Goal: Transaction & Acquisition: Purchase product/service

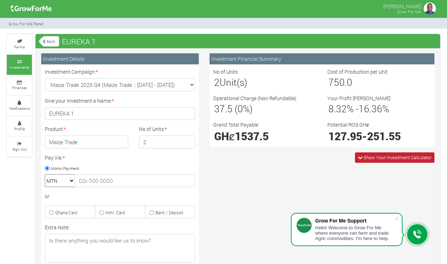
click at [374, 157] on span "Show Your Investment Calculator" at bounding box center [398, 157] width 68 height 6
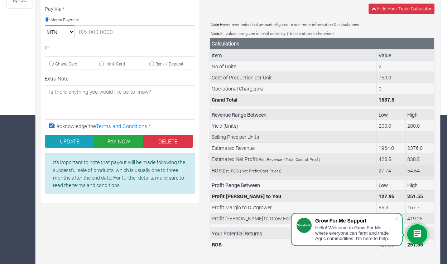
scroll to position [149, 0]
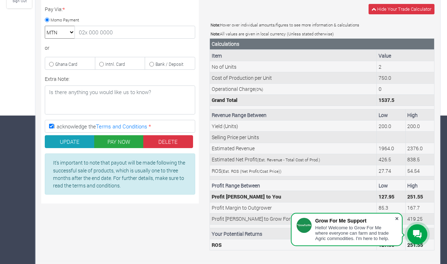
click at [398, 217] on span at bounding box center [396, 218] width 7 height 7
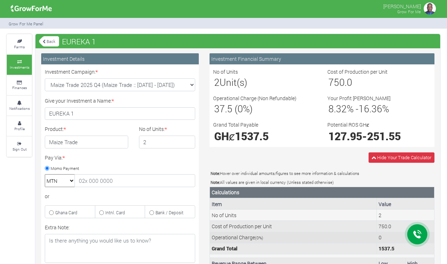
scroll to position [0, 0]
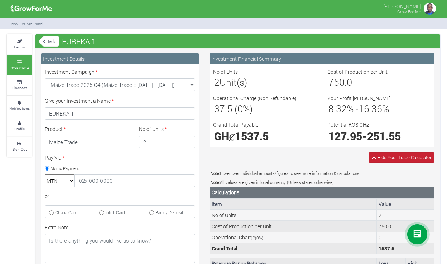
click at [375, 156] on span "Hide Your Trade Calculator" at bounding box center [402, 158] width 66 height 10
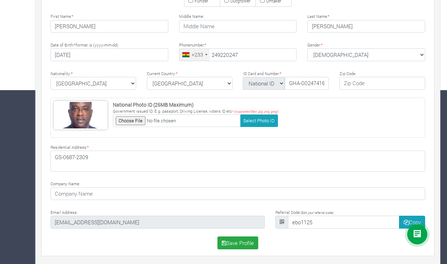
scroll to position [174, 0]
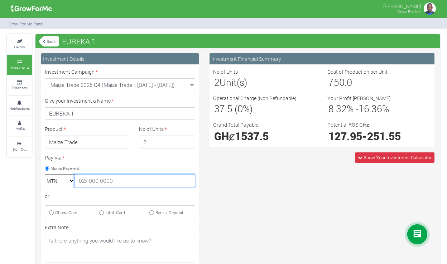
click at [121, 180] on input "text" at bounding box center [135, 180] width 121 height 13
type input "0249220247"
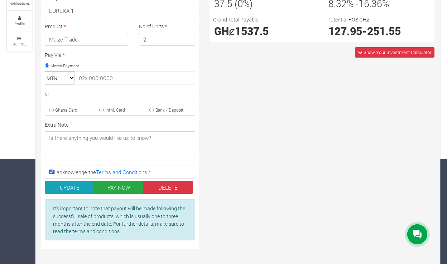
scroll to position [105, 0]
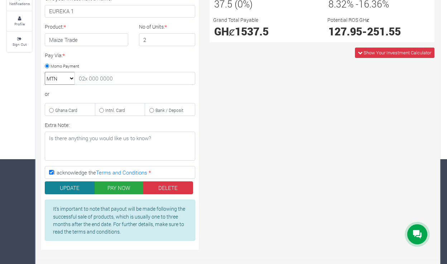
click at [71, 185] on button "UPDATE" at bounding box center [70, 188] width 50 height 13
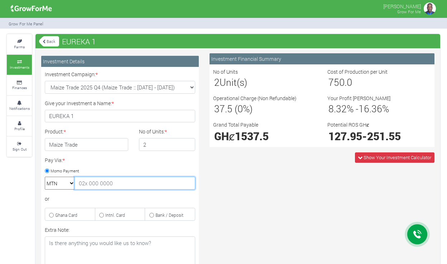
click at [115, 183] on input "text" at bounding box center [135, 183] width 121 height 13
type input "0249220247"
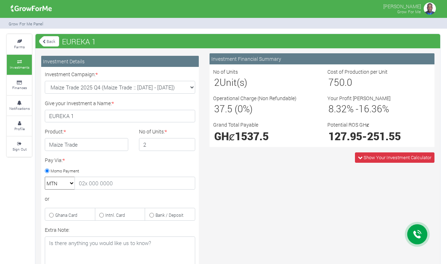
click at [49, 40] on link "Back" at bounding box center [49, 41] width 20 height 12
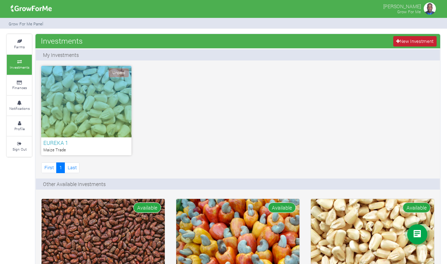
click at [400, 40] on link "New Investment" at bounding box center [414, 41] width 43 height 10
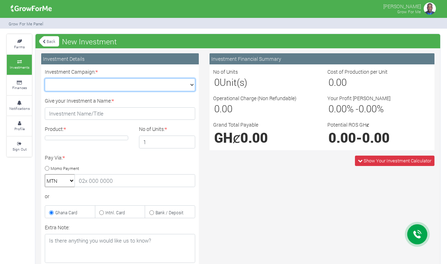
select select "45"
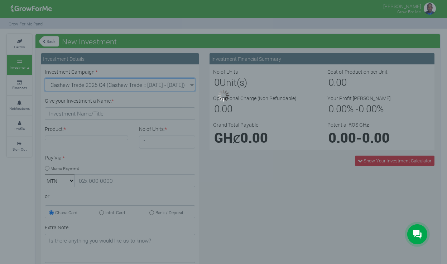
type input "1"
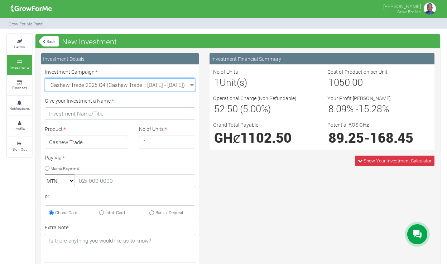
select select "43"
type input "1"
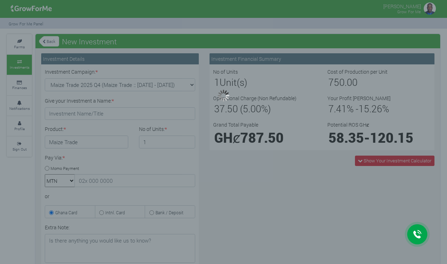
click at [284, 179] on div at bounding box center [223, 132] width 447 height 264
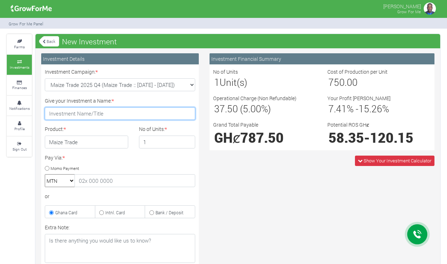
click at [149, 112] on input "Give your Investment a Name: *" at bounding box center [120, 113] width 150 height 13
type input "EUREKA 2"
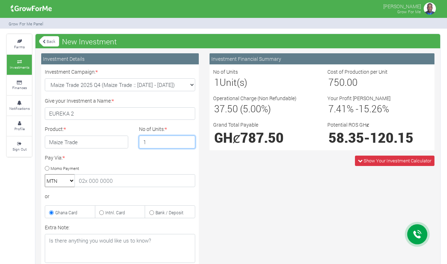
type input "2"
click at [188, 141] on input "2" at bounding box center [167, 142] width 57 height 13
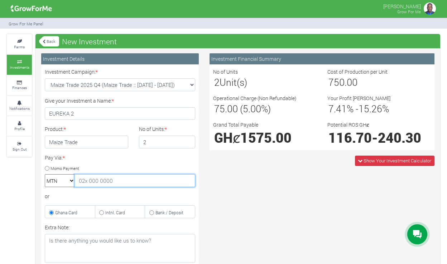
click at [114, 181] on input "text" at bounding box center [135, 180] width 121 height 13
type input "0249220247"
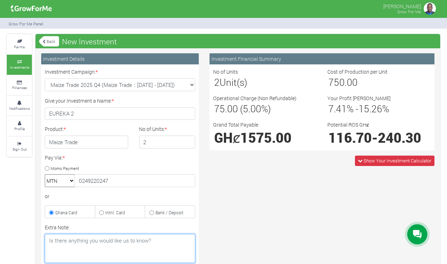
click at [151, 245] on textarea "Extra Note:" at bounding box center [120, 248] width 150 height 29
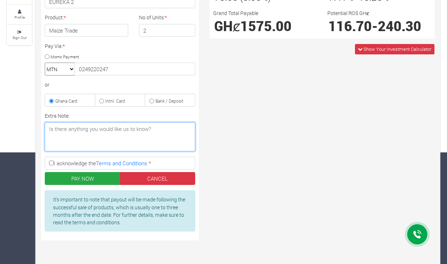
scroll to position [111, 0]
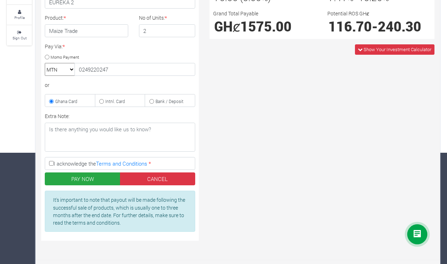
click at [52, 163] on input "I acknowledge the Terms and Conditions *" at bounding box center [51, 163] width 5 height 5
checkbox input "true"
click at [61, 179] on button "PAY NOW" at bounding box center [83, 179] width 76 height 13
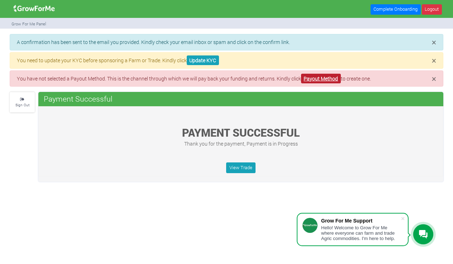
click at [317, 78] on link "Payout Method" at bounding box center [321, 79] width 40 height 10
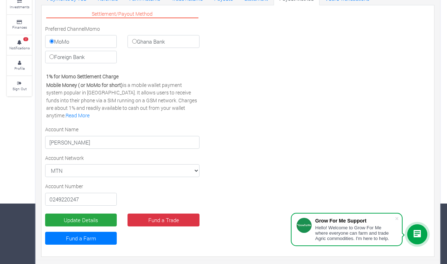
scroll to position [60, 0]
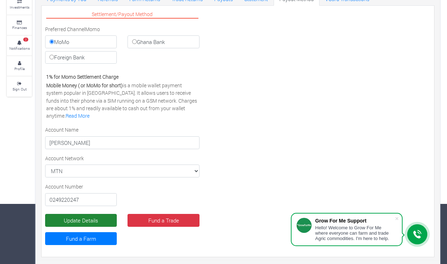
click at [98, 218] on button "Update Details" at bounding box center [81, 220] width 72 height 13
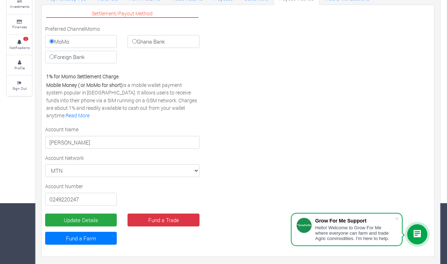
scroll to position [61, 0]
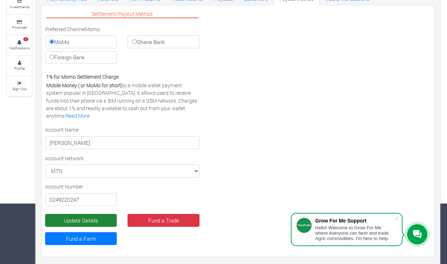
click at [102, 219] on button "Update Details" at bounding box center [81, 220] width 72 height 13
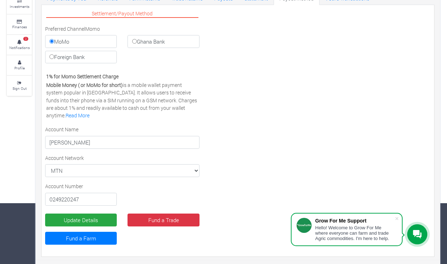
scroll to position [61, 0]
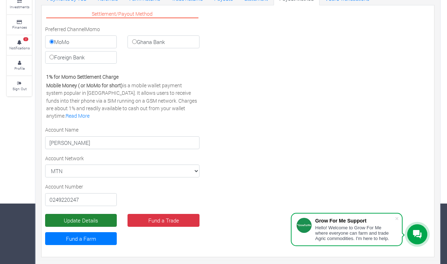
click at [94, 218] on button "Update Details" at bounding box center [81, 220] width 72 height 13
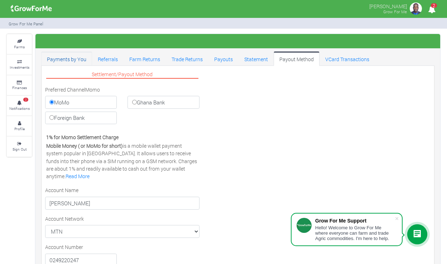
click at [70, 59] on link "Payments by You" at bounding box center [66, 59] width 51 height 14
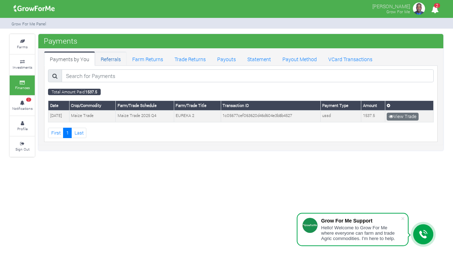
click at [112, 58] on link "Referrals" at bounding box center [111, 59] width 32 height 14
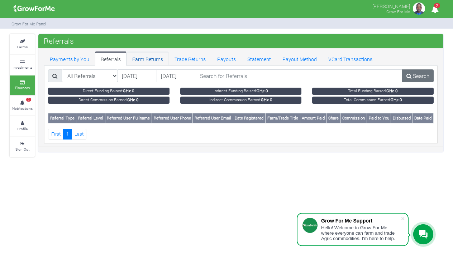
click at [139, 59] on link "Farm Returns" at bounding box center [147, 59] width 42 height 14
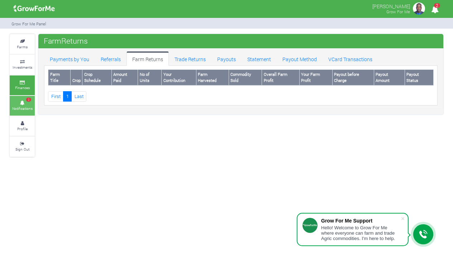
click at [26, 98] on span "2" at bounding box center [28, 100] width 5 height 4
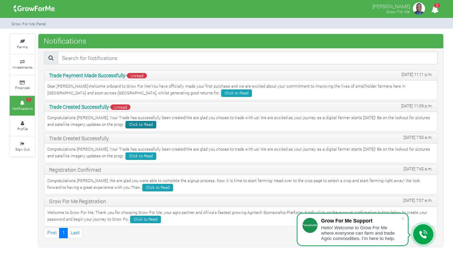
click at [131, 122] on link "Click to Read" at bounding box center [140, 125] width 31 height 8
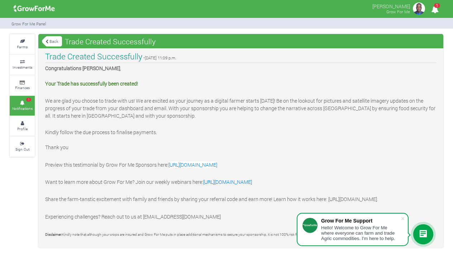
click at [52, 42] on link "Back" at bounding box center [52, 41] width 20 height 12
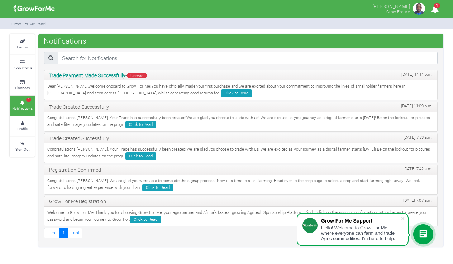
click at [139, 75] on span "Unread" at bounding box center [137, 75] width 20 height 5
click at [221, 92] on link "Click to Read" at bounding box center [236, 94] width 31 height 8
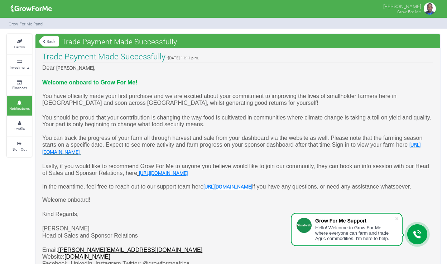
click at [44, 41] on icon at bounding box center [44, 42] width 3 height 4
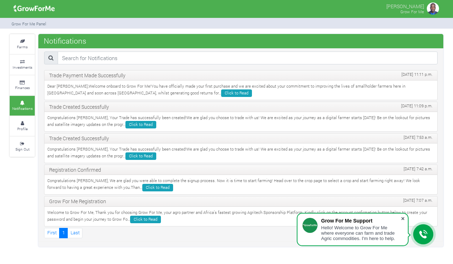
click at [403, 220] on span at bounding box center [402, 218] width 7 height 7
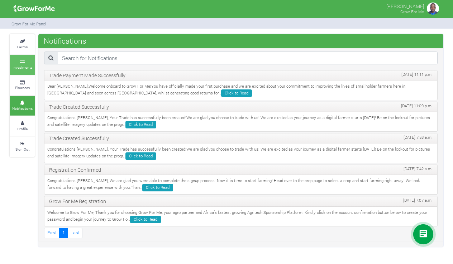
click at [27, 67] on small "Investments" at bounding box center [23, 67] width 20 height 5
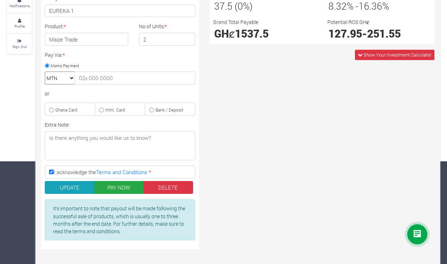
scroll to position [102, 0]
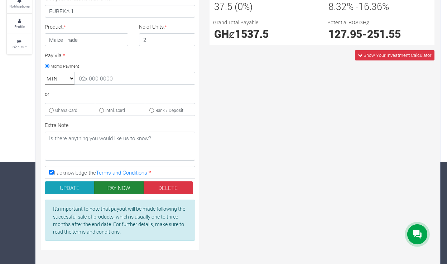
click at [117, 185] on button "PAY NOW" at bounding box center [119, 188] width 50 height 13
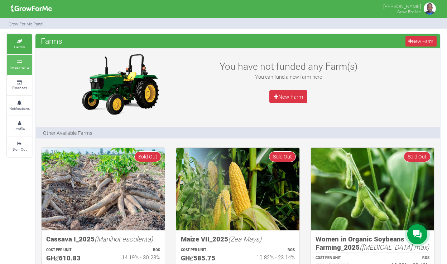
click at [15, 65] on small "Investments" at bounding box center [20, 67] width 20 height 5
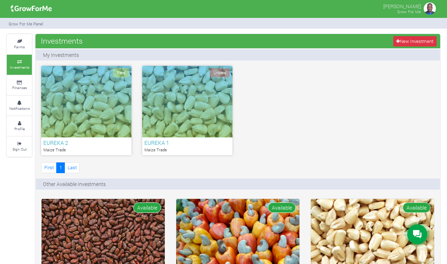
click at [177, 140] on h6 "EUREKA 1" at bounding box center [187, 143] width 86 height 6
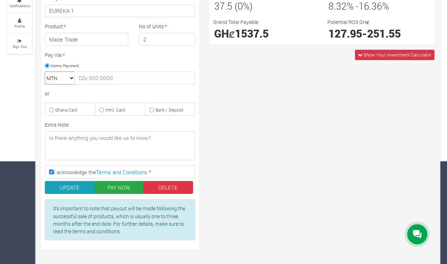
scroll to position [102, 0]
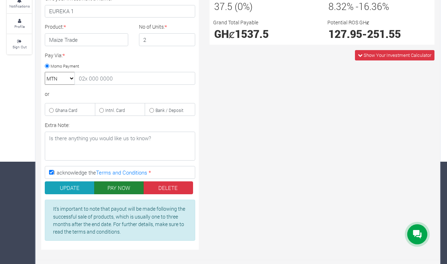
click at [119, 186] on button "PAY NOW" at bounding box center [119, 188] width 50 height 13
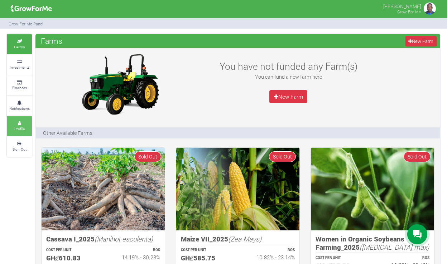
click at [16, 122] on link "Profile" at bounding box center [19, 126] width 25 height 20
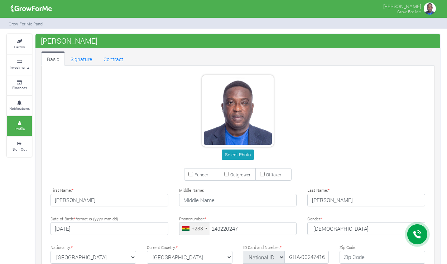
type input "24 922 0247"
click at [21, 58] on link "Investments" at bounding box center [19, 65] width 25 height 20
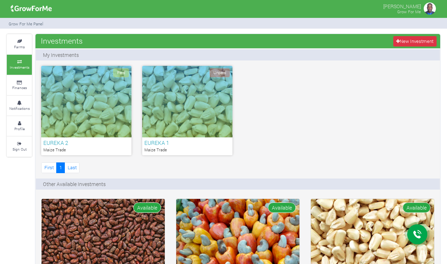
click at [157, 144] on h6 "EUREKA 1" at bounding box center [187, 143] width 86 height 6
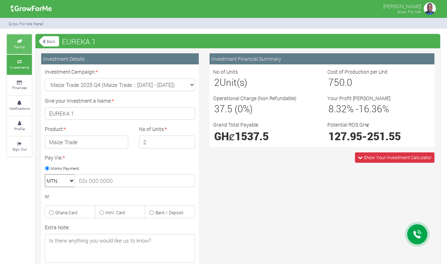
click at [24, 41] on icon at bounding box center [19, 42] width 21 height 4
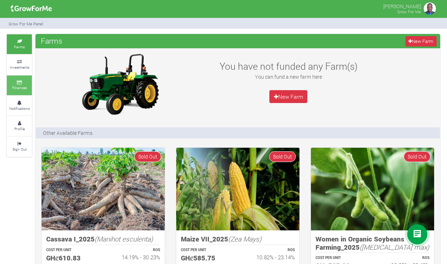
click at [19, 81] on icon at bounding box center [19, 83] width 21 height 4
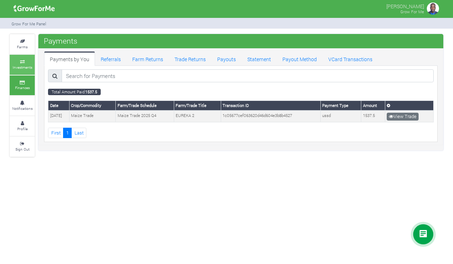
click at [24, 61] on icon at bounding box center [21, 62] width 21 height 4
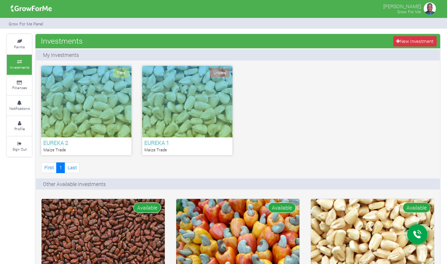
click at [175, 115] on div "Unpaid" at bounding box center [187, 102] width 90 height 72
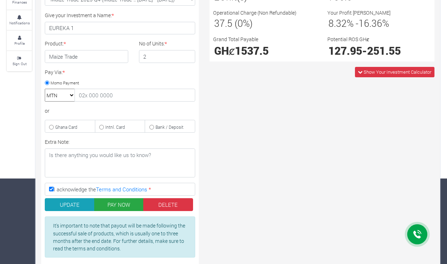
scroll to position [86, 0]
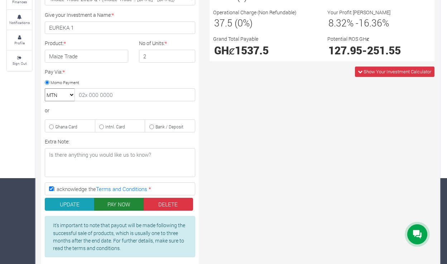
click at [128, 202] on button "PAY NOW" at bounding box center [119, 204] width 50 height 13
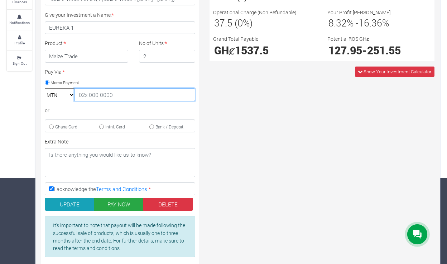
click at [117, 98] on input "text" at bounding box center [135, 95] width 121 height 13
type input "0249220247"
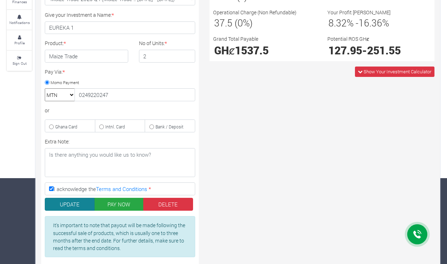
click at [90, 200] on button "UPDATE" at bounding box center [70, 204] width 50 height 13
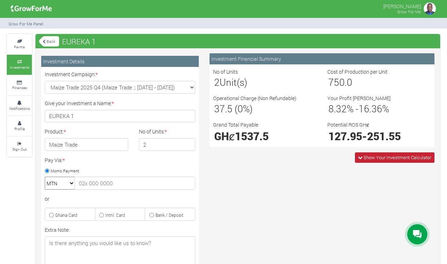
click at [380, 157] on span "Show Your Investment Calculator" at bounding box center [398, 157] width 68 height 6
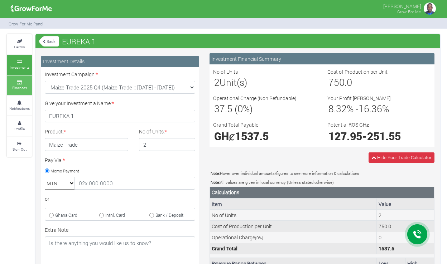
click at [24, 85] on small "Finances" at bounding box center [19, 87] width 15 height 5
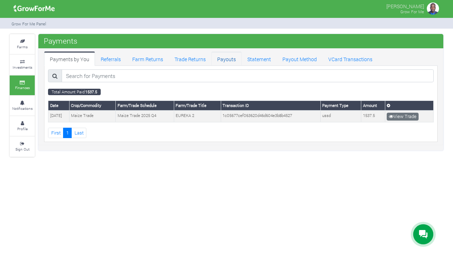
click at [224, 58] on link "Payouts" at bounding box center [226, 59] width 30 height 14
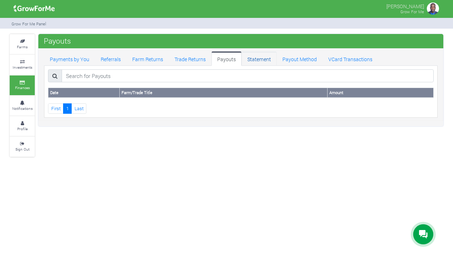
click at [250, 59] on link "Statement" at bounding box center [258, 59] width 35 height 14
click at [293, 58] on link "Payout Method" at bounding box center [300, 59] width 46 height 14
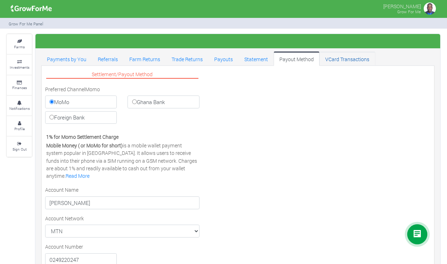
click at [338, 59] on link "VCard Transactions" at bounding box center [348, 59] width 56 height 14
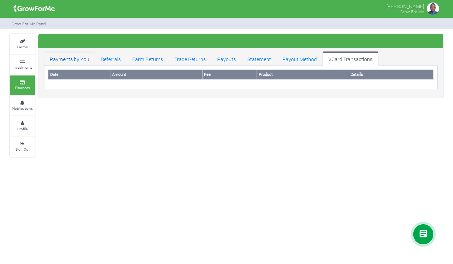
click at [66, 59] on link "Payments by You" at bounding box center [69, 59] width 51 height 14
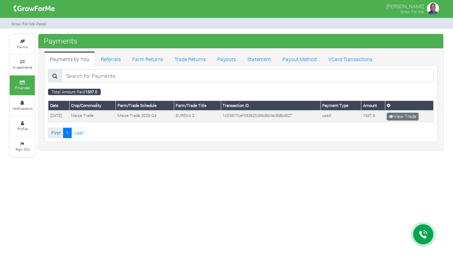
click at [53, 131] on link "First" at bounding box center [55, 133] width 15 height 10
click at [409, 115] on link "View Trade" at bounding box center [403, 117] width 32 height 8
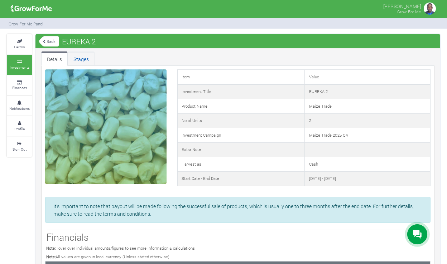
click at [83, 58] on link "Stages" at bounding box center [81, 59] width 27 height 14
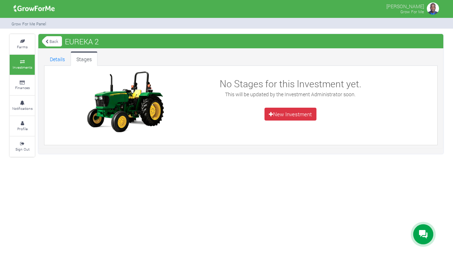
click at [49, 39] on link "Back" at bounding box center [52, 41] width 20 height 12
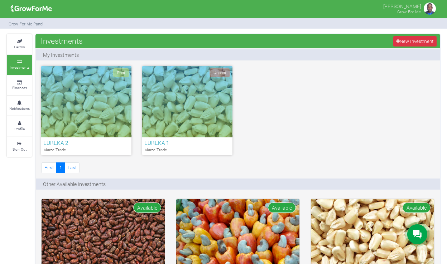
click at [171, 128] on div "Unpaid" at bounding box center [187, 102] width 90 height 72
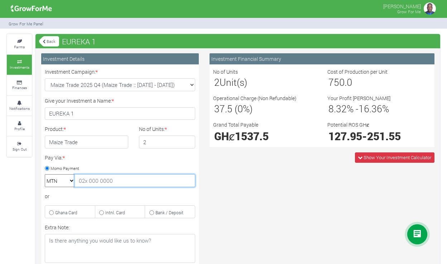
click at [118, 181] on input "text" at bounding box center [135, 180] width 121 height 13
click at [419, 232] on icon at bounding box center [417, 234] width 9 height 9
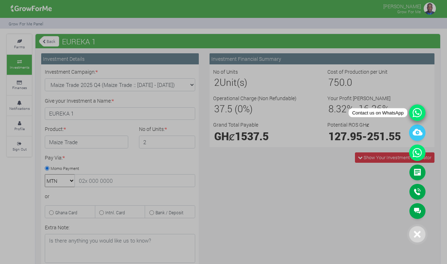
click at [415, 117] on icon at bounding box center [417, 113] width 16 height 16
